Goal: Task Accomplishment & Management: Manage account settings

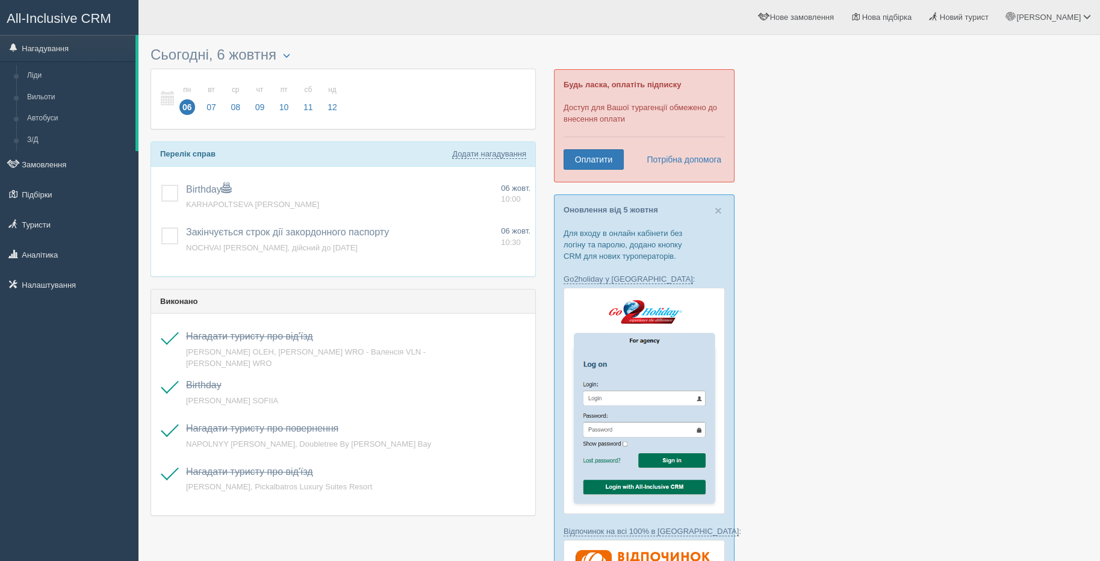
drag, startPoint x: 60, startPoint y: 18, endPoint x: 68, endPoint y: 19, distance: 7.9
click at [60, 18] on span "All-Inclusive CRM" at bounding box center [59, 18] width 105 height 15
click at [50, 169] on link "Замовлення" at bounding box center [69, 164] width 138 height 26
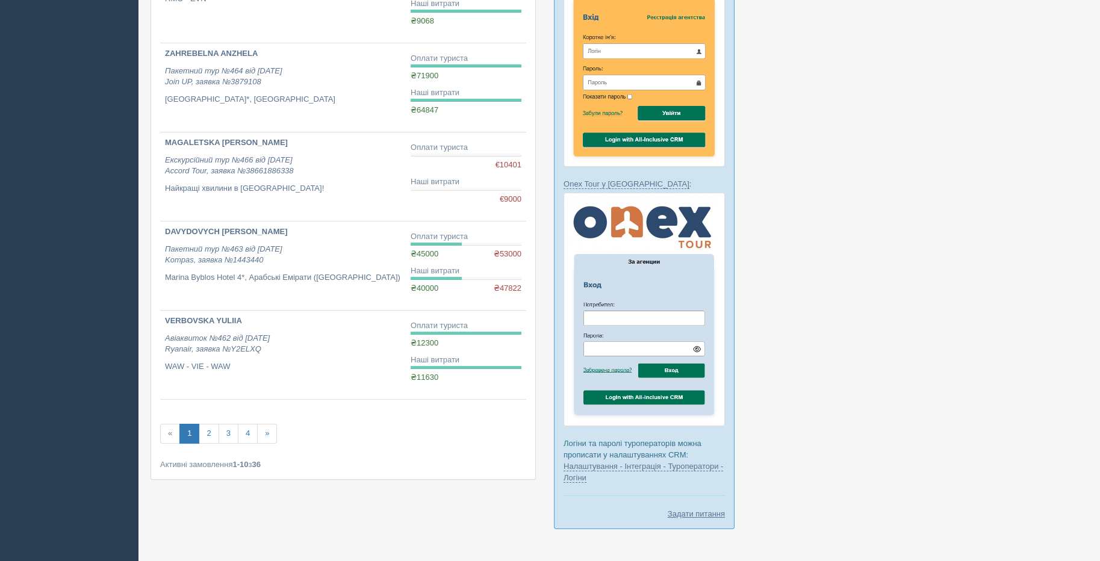
scroll to position [642, 0]
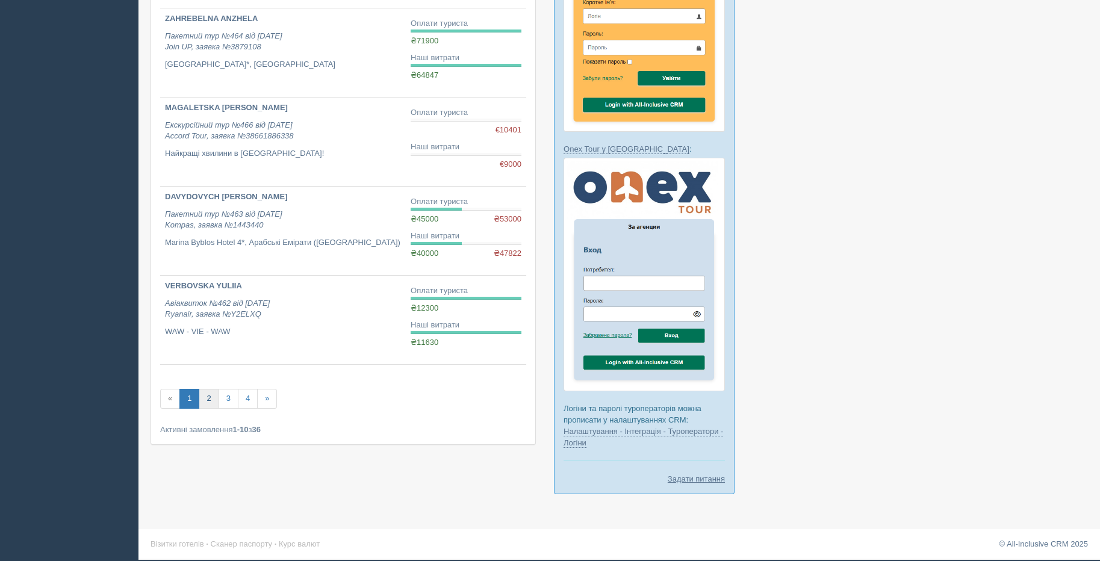
click at [207, 400] on link "2" at bounding box center [209, 399] width 20 height 20
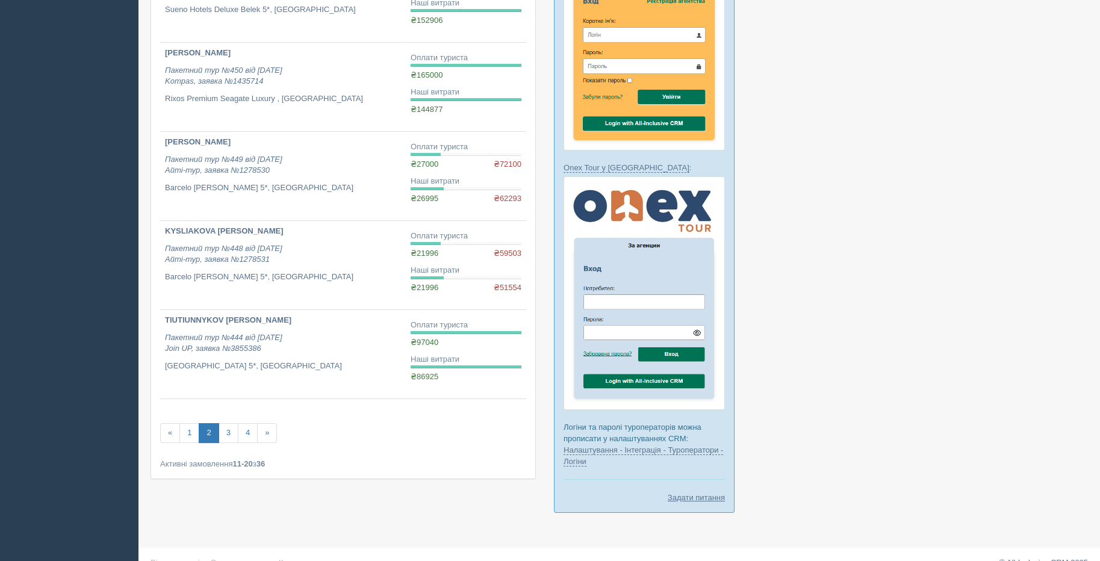
scroll to position [642, 0]
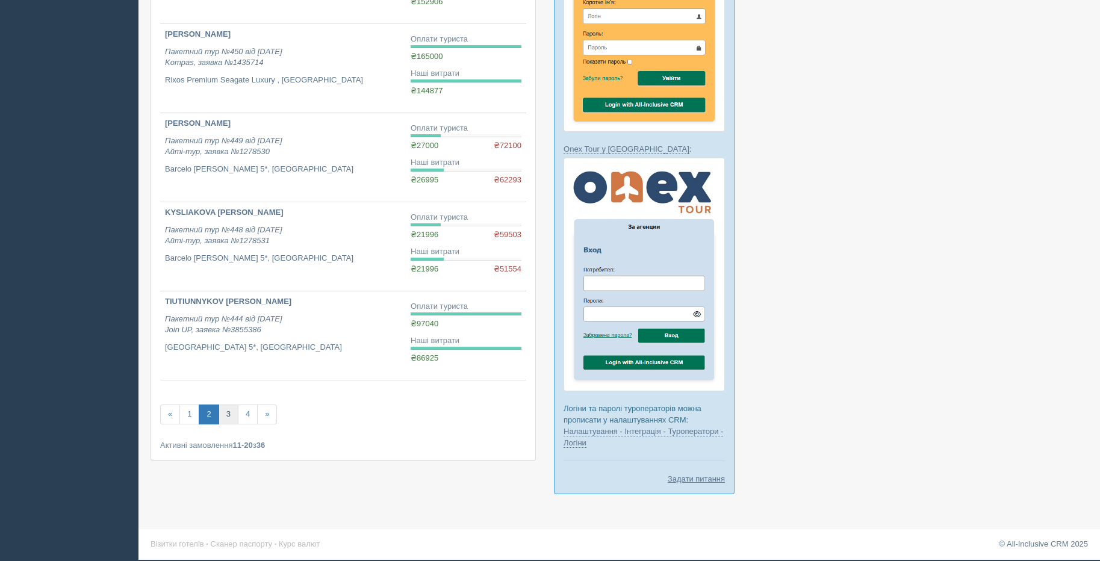
click at [228, 414] on link "3" at bounding box center [229, 415] width 20 height 20
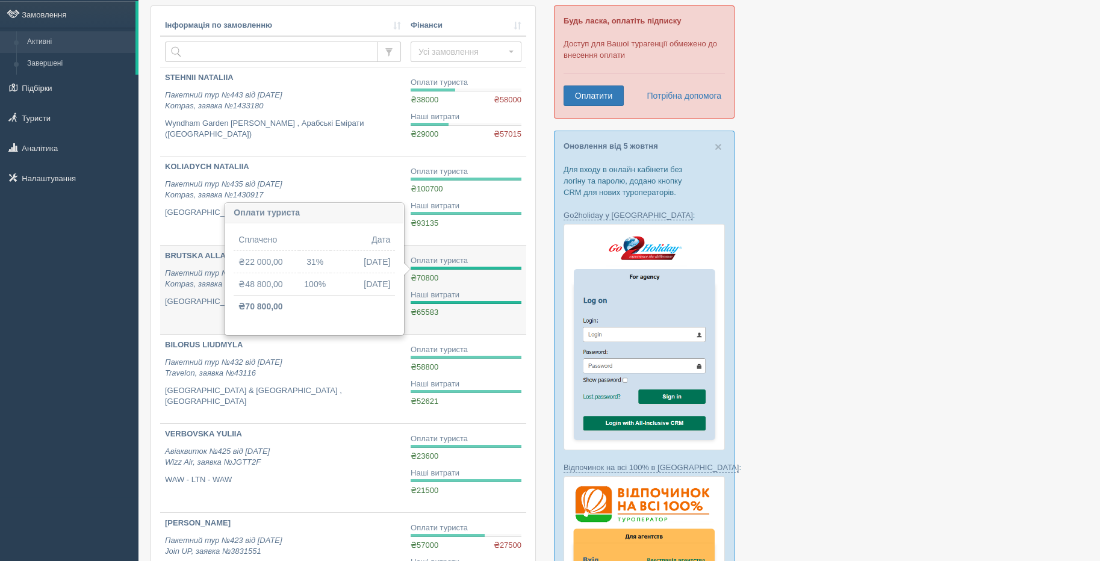
scroll to position [80, 0]
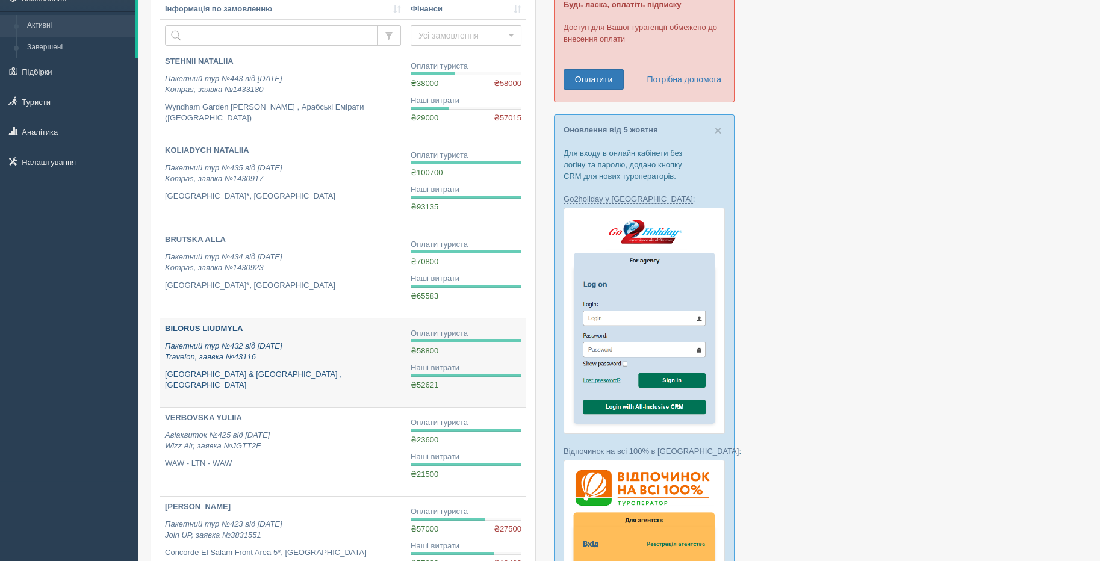
click at [264, 342] on icon "Пакетний тур №432 від 06.09.2025 Travelon, заявка №43116" at bounding box center [223, 351] width 117 height 20
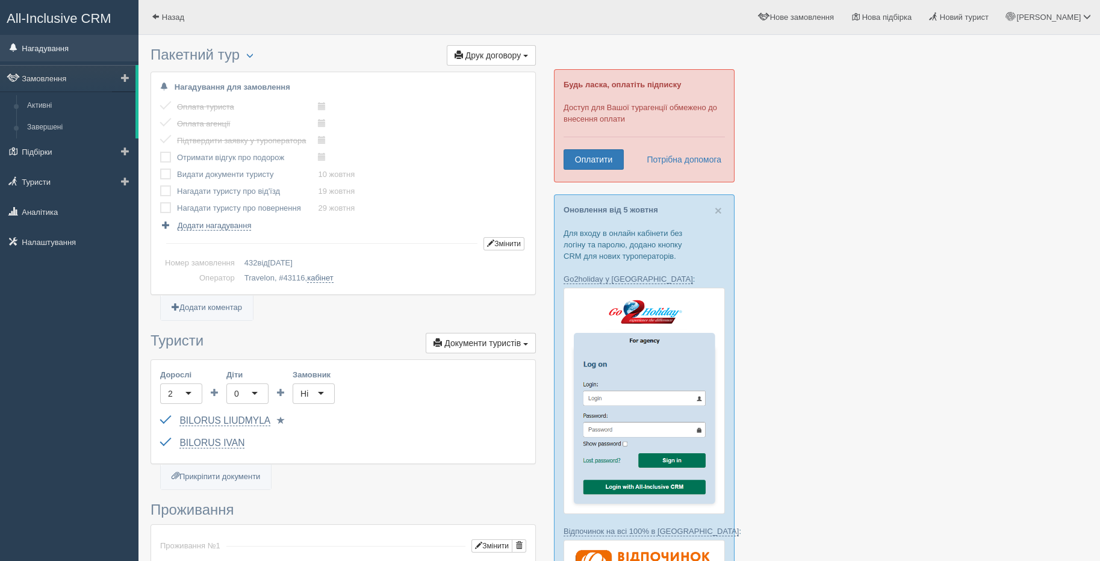
drag, startPoint x: 54, startPoint y: 46, endPoint x: 90, endPoint y: 55, distance: 37.1
click at [54, 46] on link "Нагадування" at bounding box center [69, 48] width 138 height 26
